Goal: Book appointment/travel/reservation

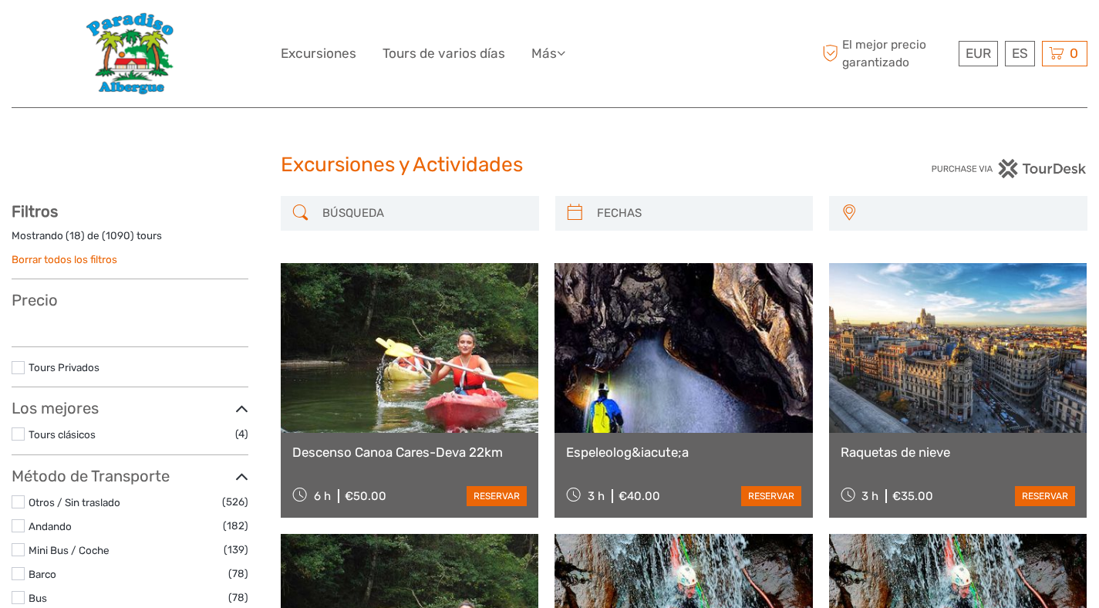
select select
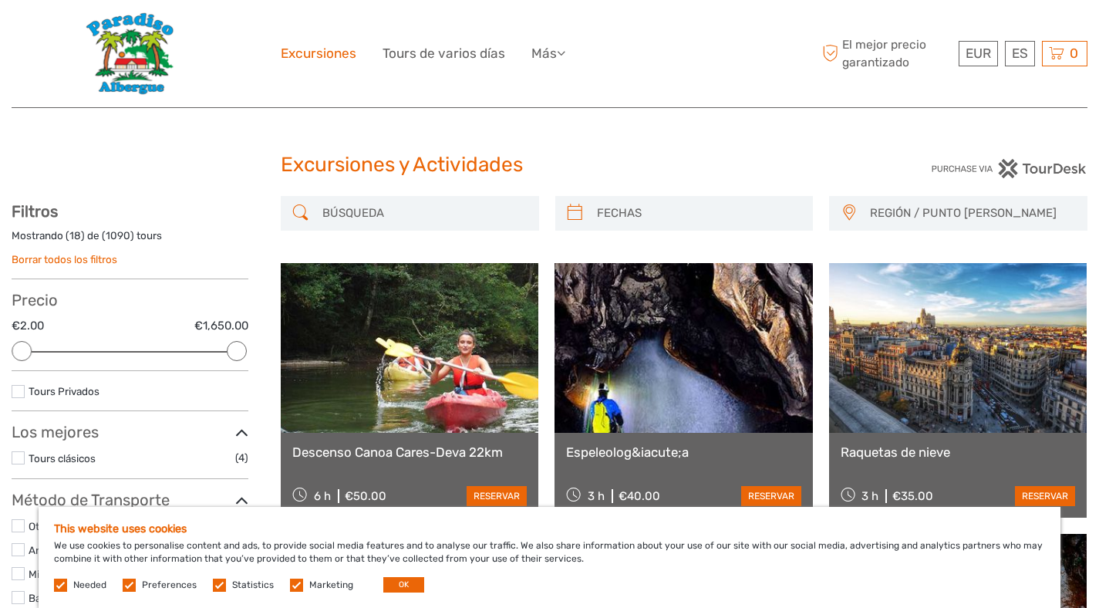
click at [320, 56] on link "Excursiones" at bounding box center [319, 53] width 76 height 22
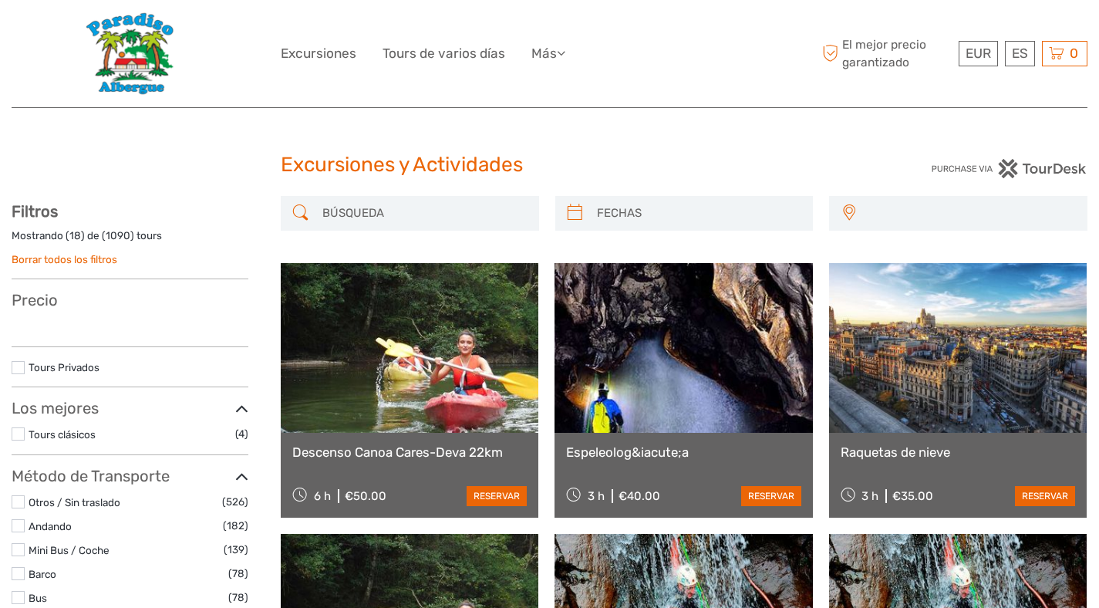
select select
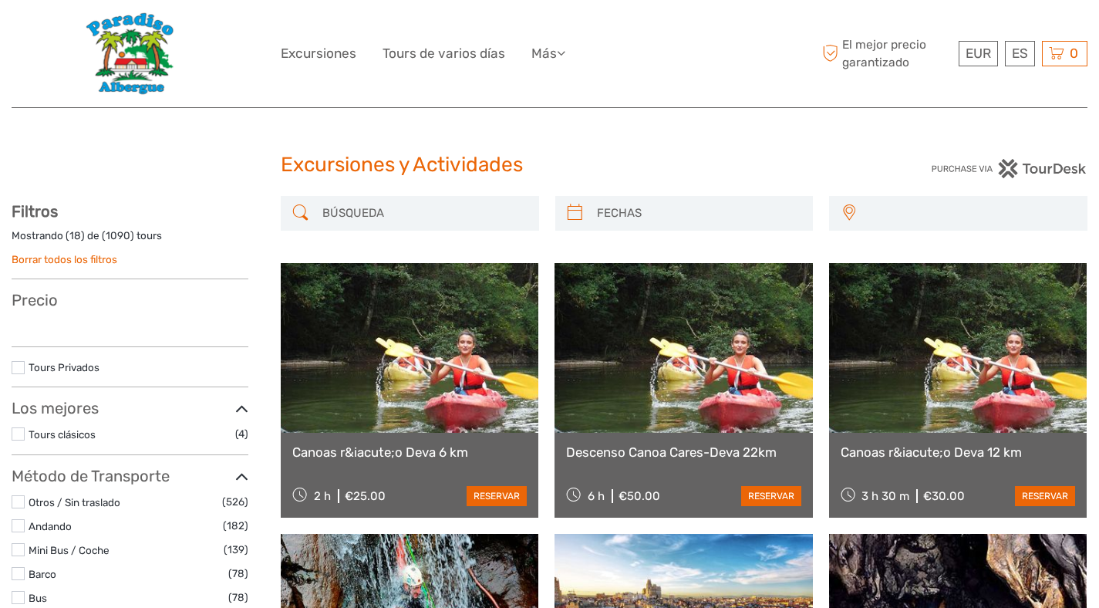
select select
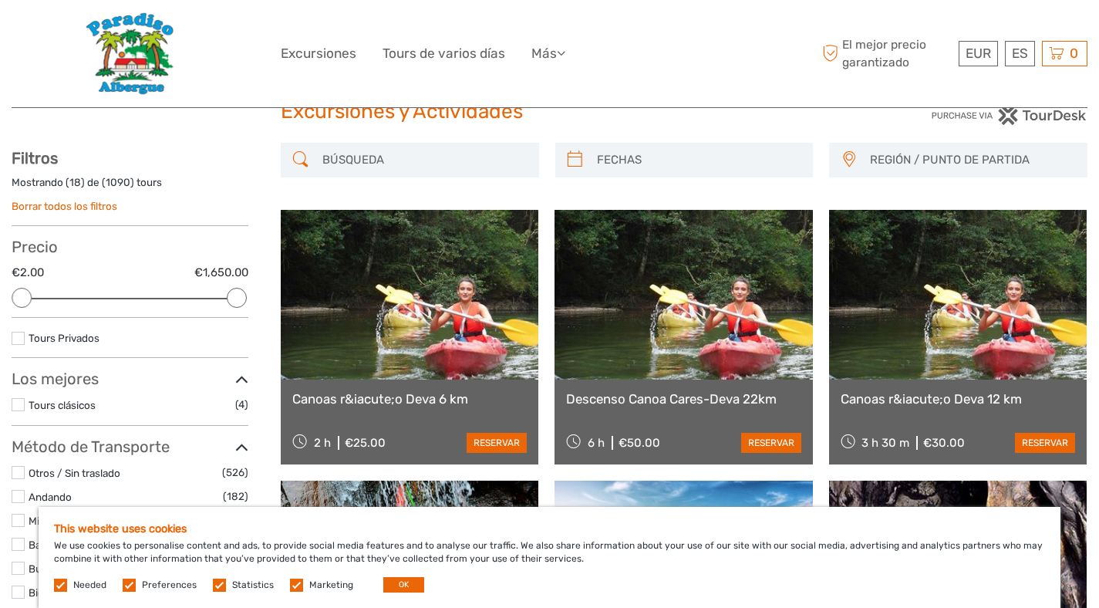
scroll to position [219, 0]
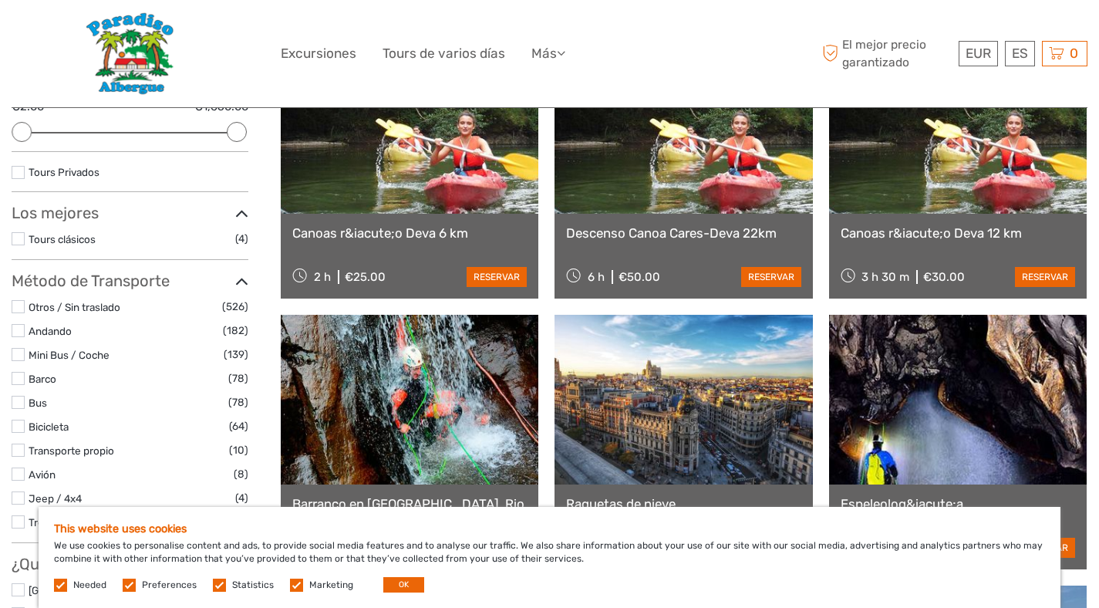
click at [488, 182] on link at bounding box center [410, 129] width 258 height 170
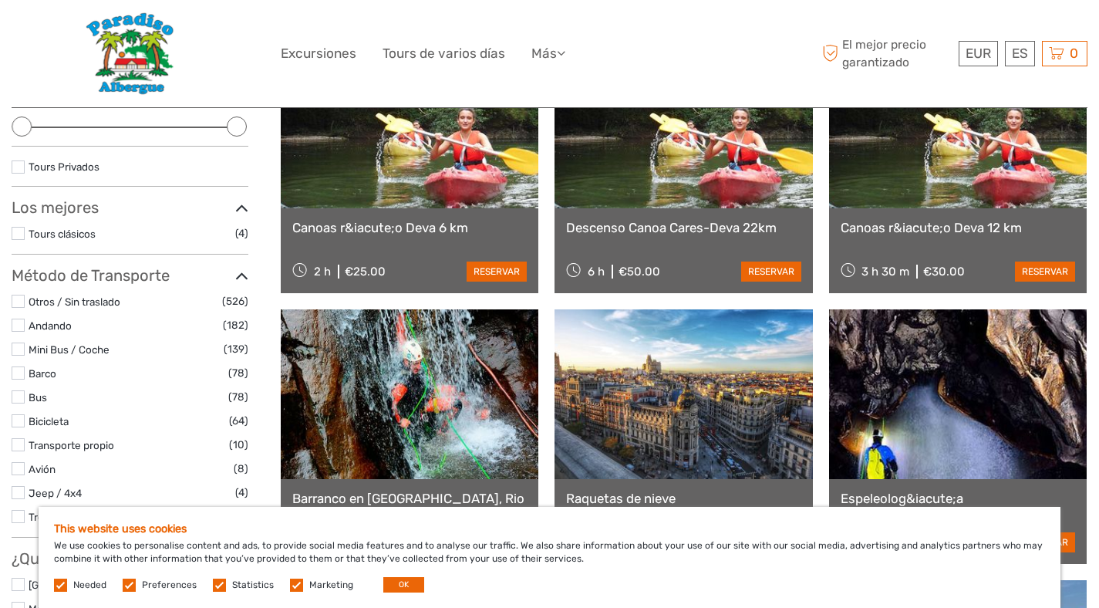
scroll to position [0, 0]
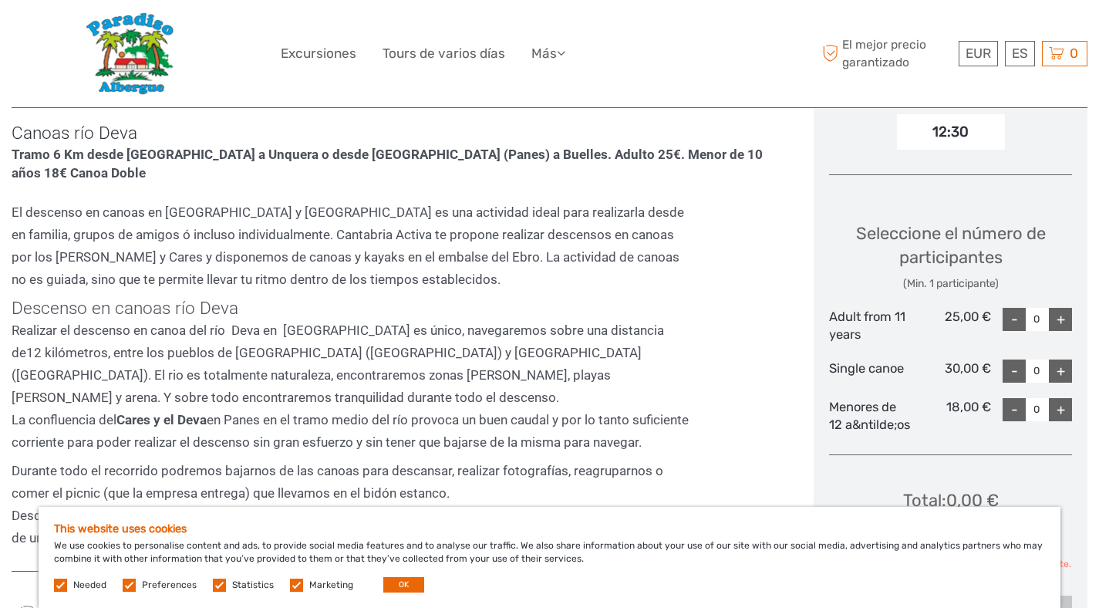
scroll to position [186, 0]
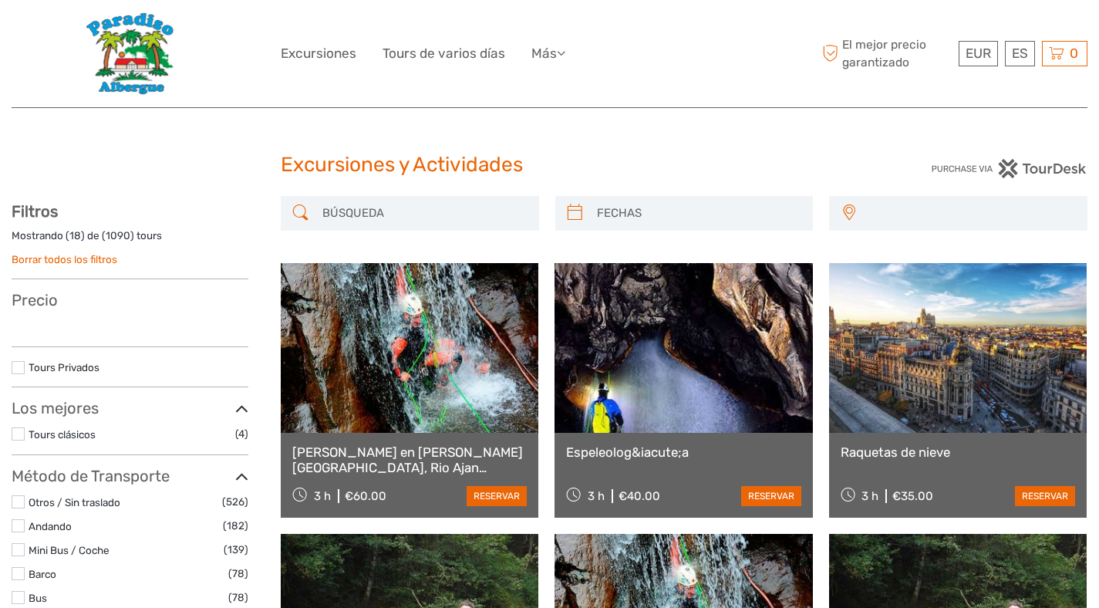
select select
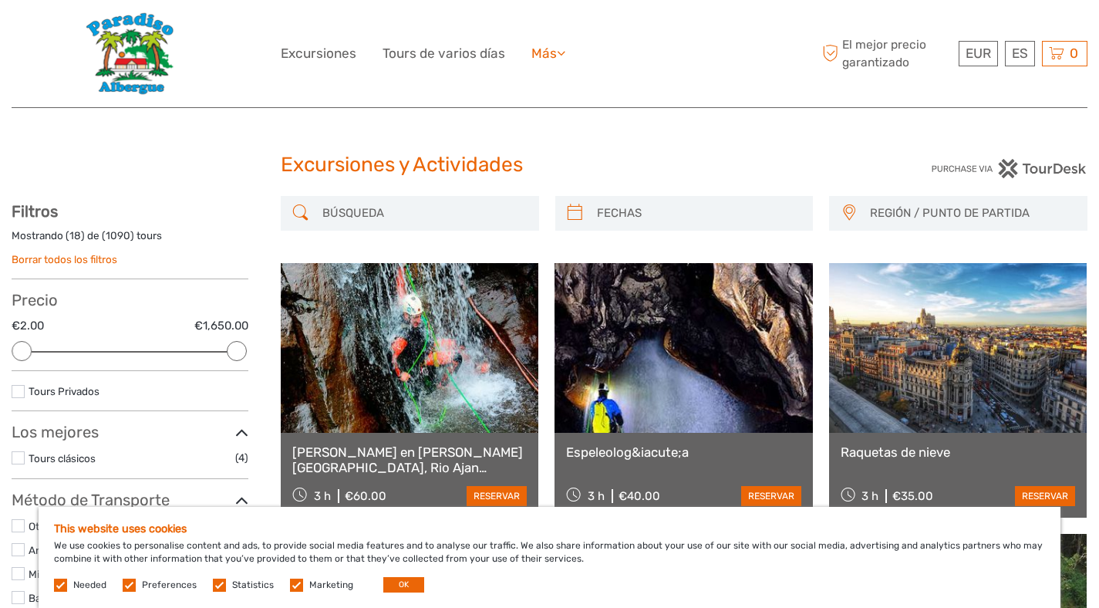
click at [567, 52] on ul "Excursiones Tours de varios [PERSON_NAME] Más Volver a Hostel Volver a Hostel" at bounding box center [435, 53] width 308 height 22
click at [563, 52] on icon at bounding box center [561, 52] width 8 height 13
click at [522, 83] on link "Volver a Hostel" at bounding box center [516, 85] width 96 height 30
